Goal: Task Accomplishment & Management: Use online tool/utility

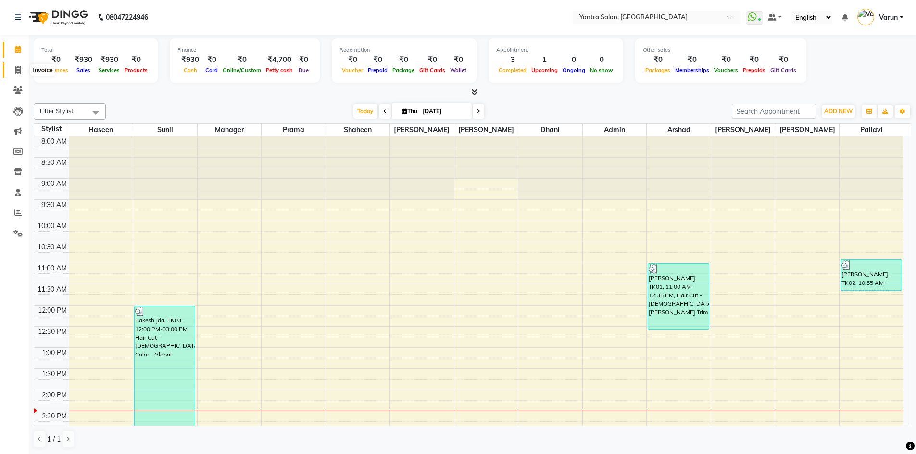
click at [18, 67] on icon at bounding box center [17, 69] width 5 height 7
select select "service"
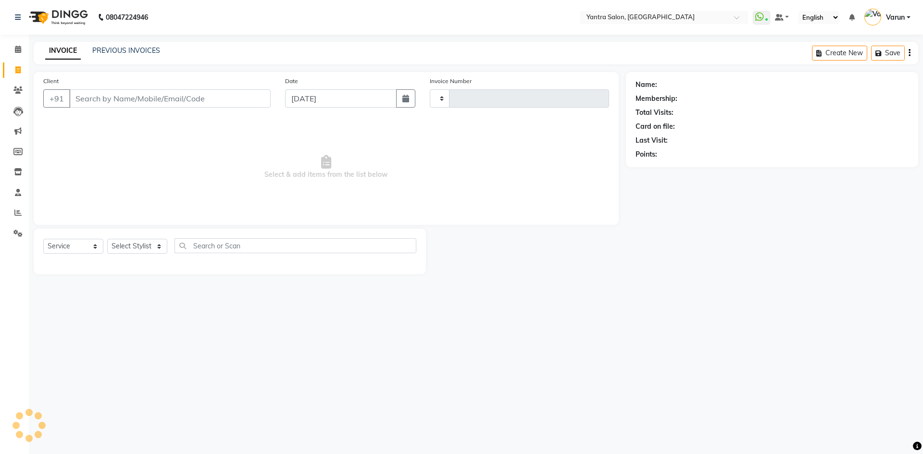
type input "2453"
select select "6253"
click at [17, 50] on icon at bounding box center [18, 49] width 6 height 7
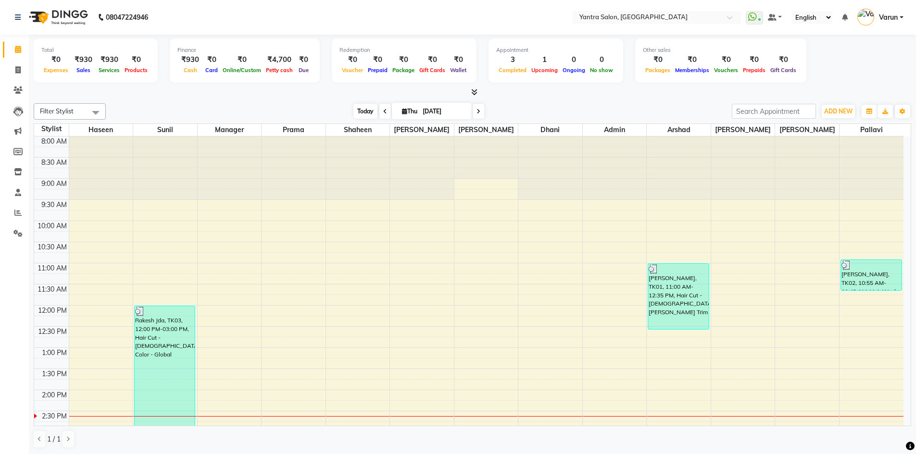
click at [354, 115] on span "Today" at bounding box center [365, 111] width 24 height 15
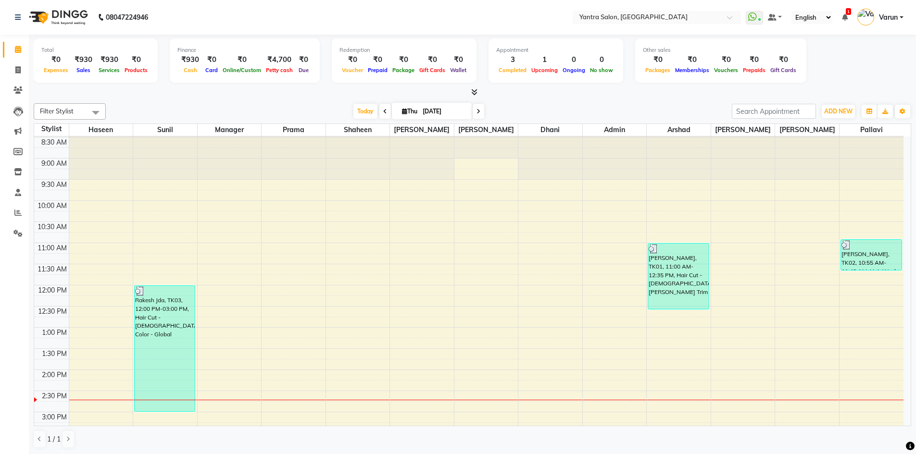
scroll to position [20, 0]
